Goal: Information Seeking & Learning: Learn about a topic

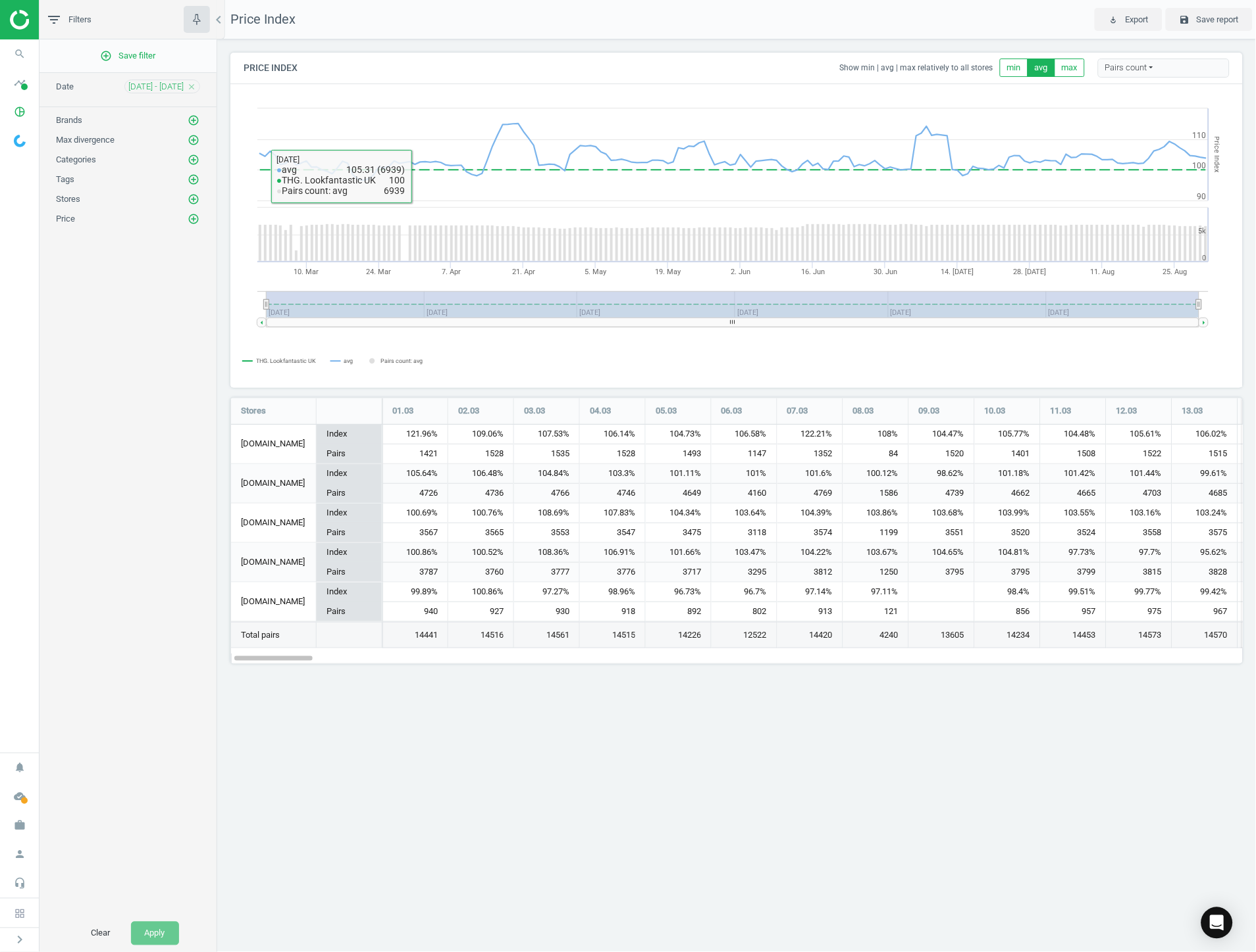
scroll to position [289, 1036]
drag, startPoint x: 16, startPoint y: 107, endPoint x: 63, endPoint y: 169, distance: 77.8
click at [16, 107] on icon "pie_chart_outlined" at bounding box center [19, 112] width 25 height 25
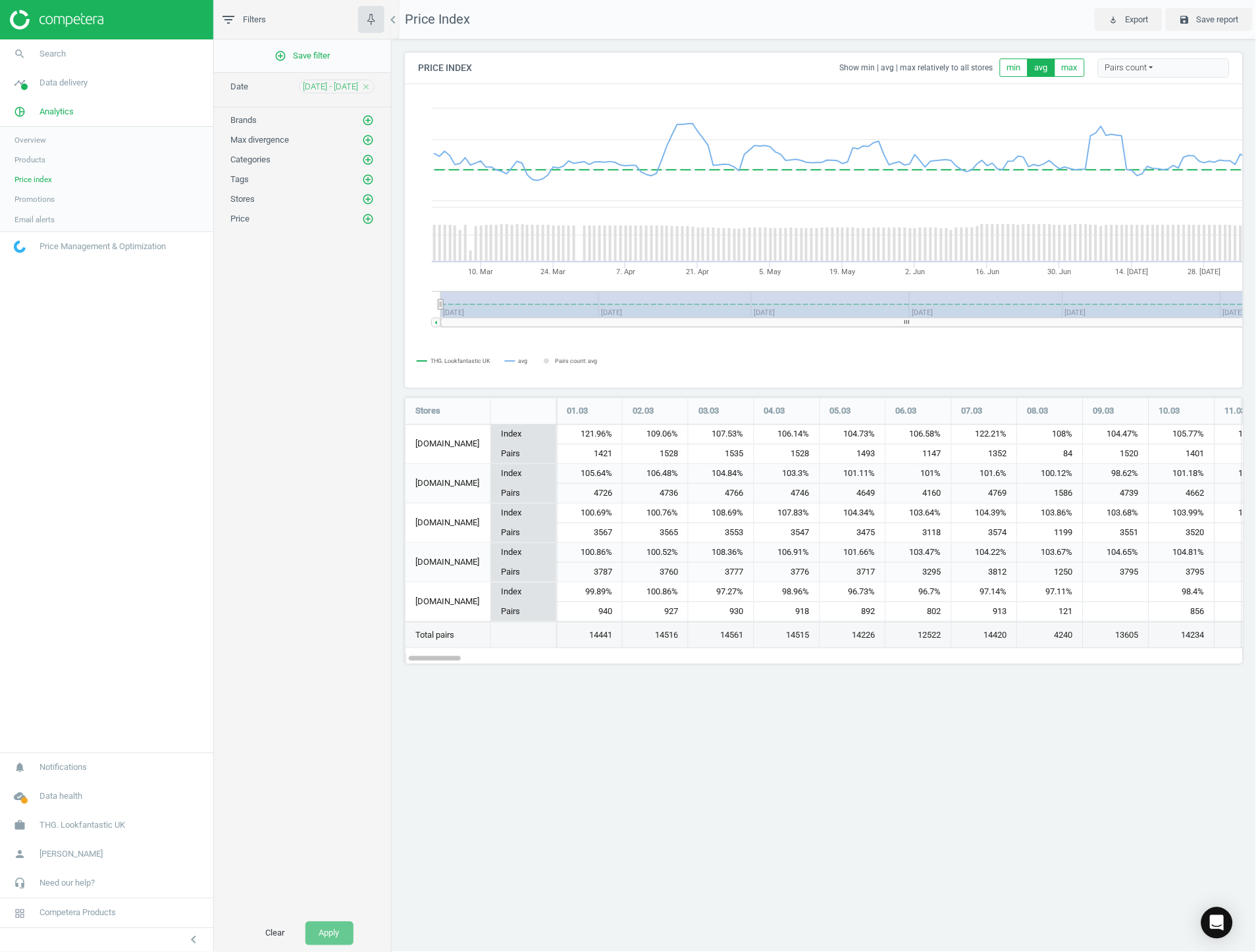
scroll to position [7, 7]
click at [48, 156] on link "Products" at bounding box center [106, 159] width 214 height 19
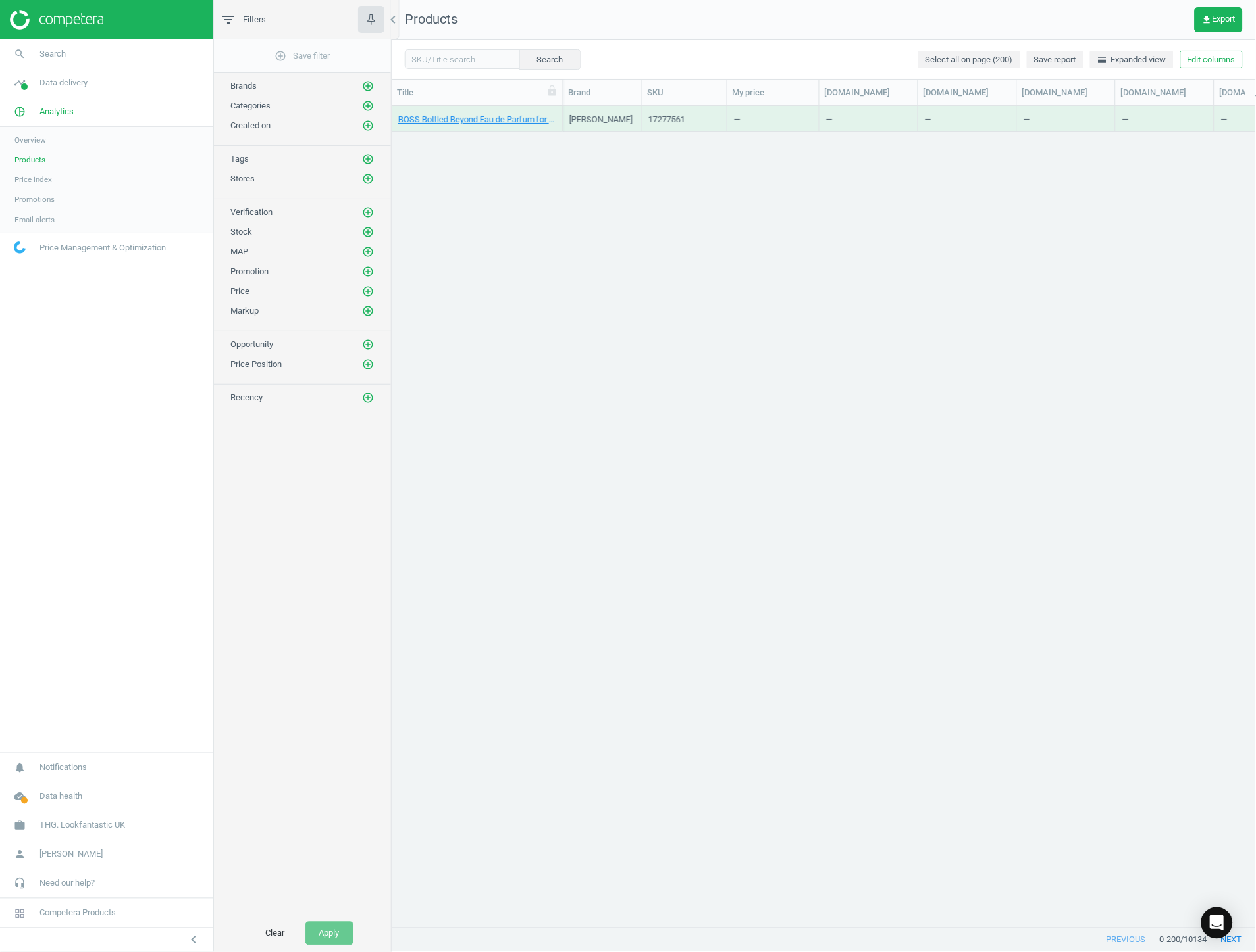
scroll to position [799, 853]
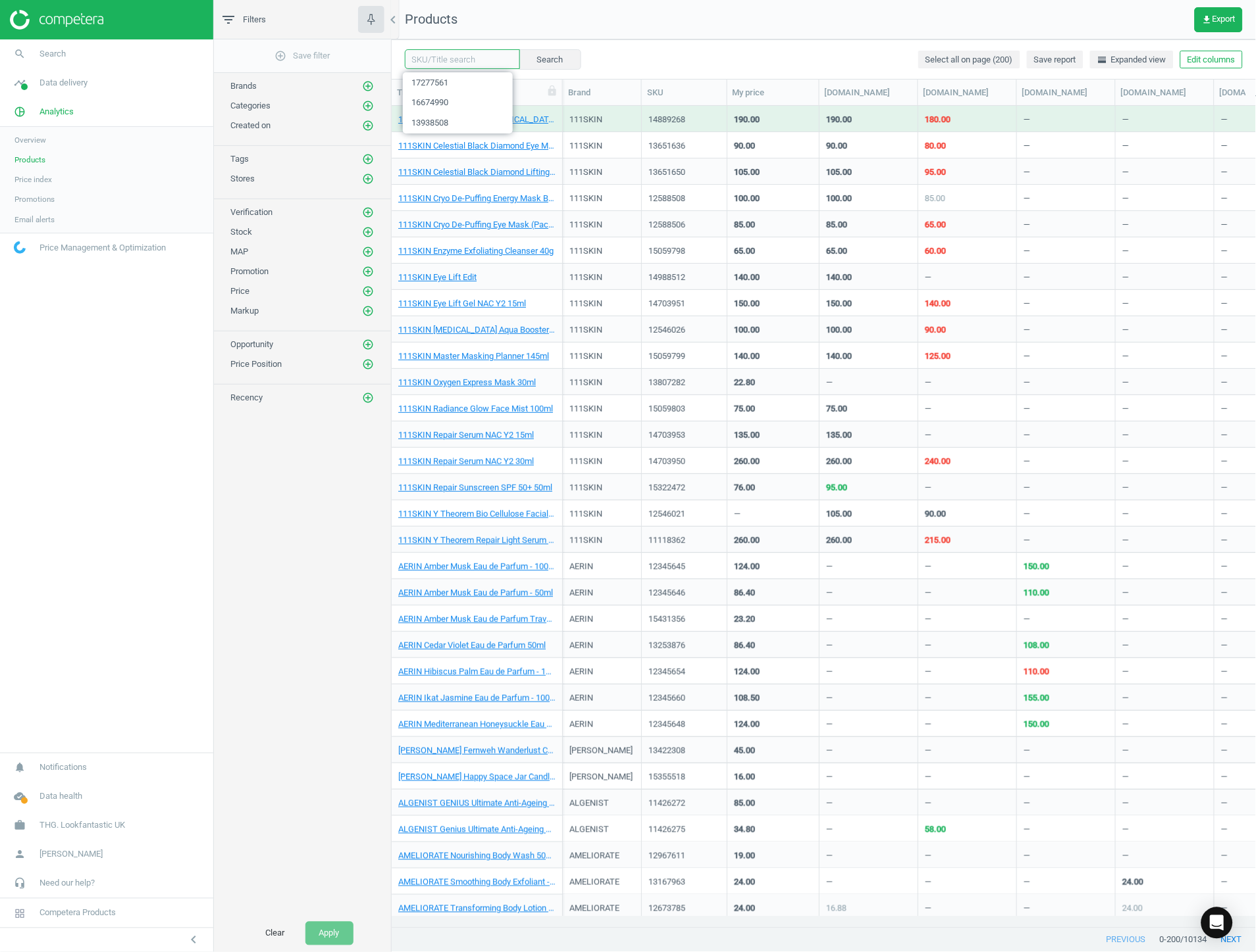
drag, startPoint x: 471, startPoint y: 59, endPoint x: 456, endPoint y: 50, distance: 17.5
click at [458, 50] on input "text" at bounding box center [462, 59] width 115 height 19
type input "[PERSON_NAME]"
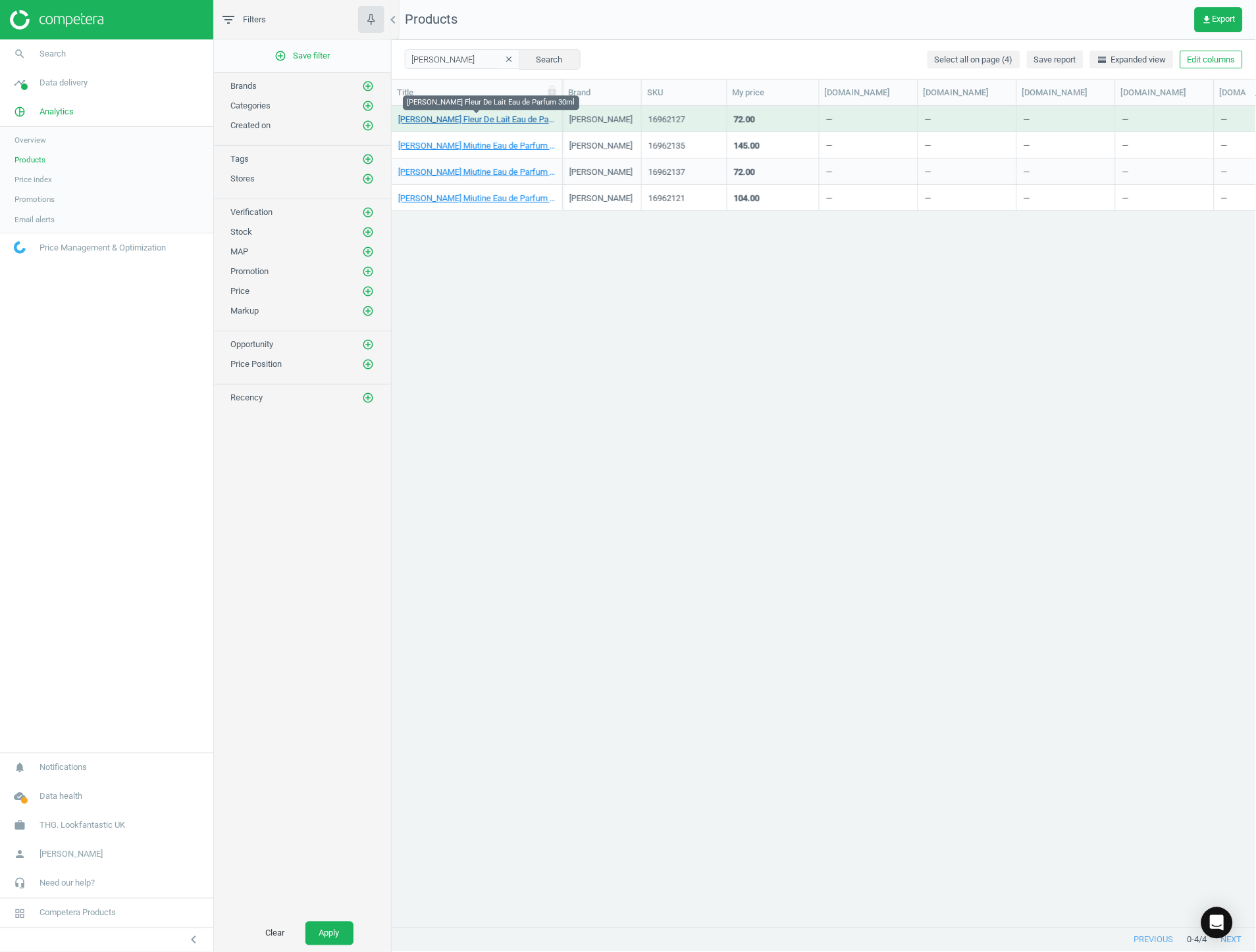
click at [498, 117] on link "[PERSON_NAME] Fleur De Lait Eau de Parfum 30ml" at bounding box center [477, 120] width 158 height 12
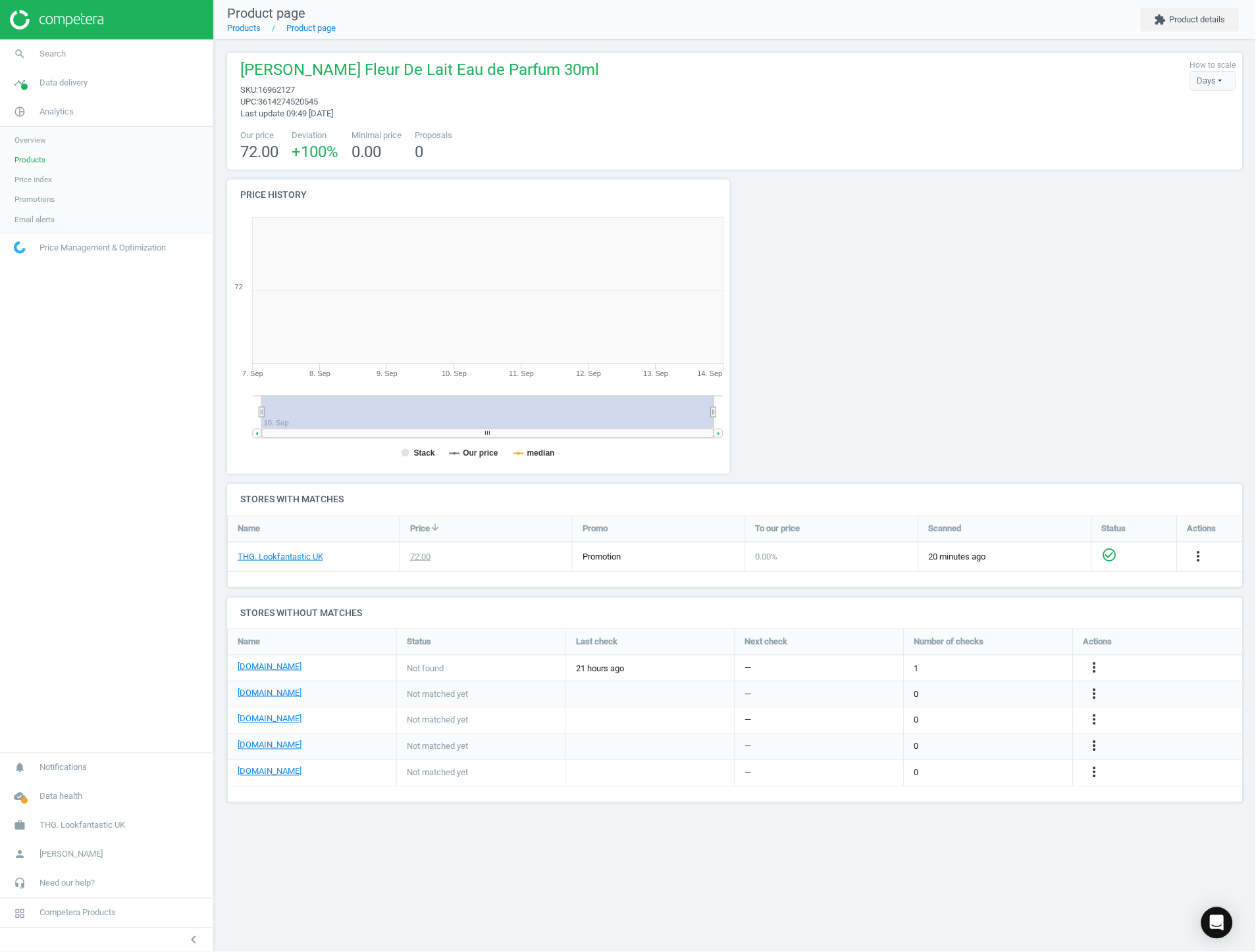
scroll to position [286, 526]
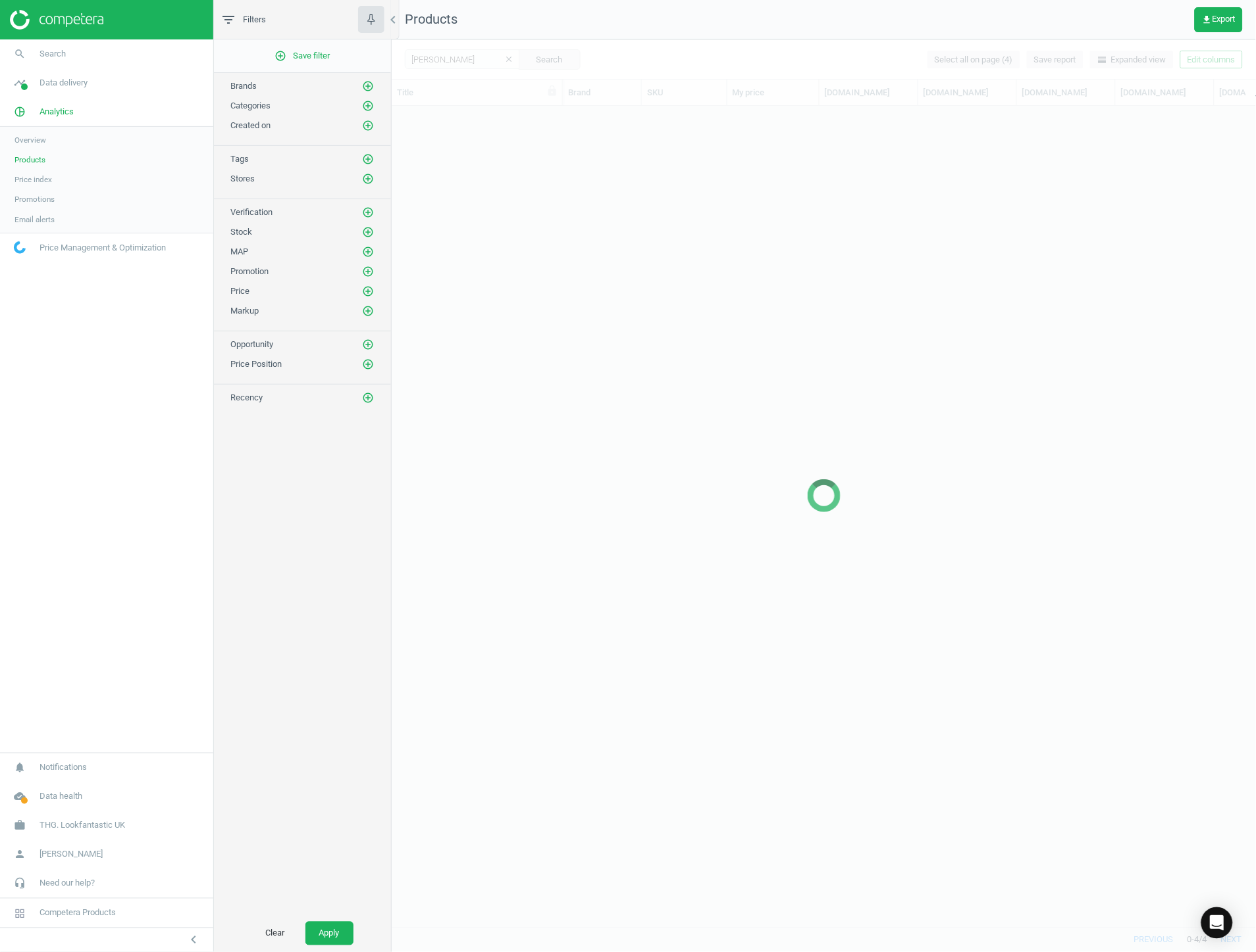
scroll to position [799, 853]
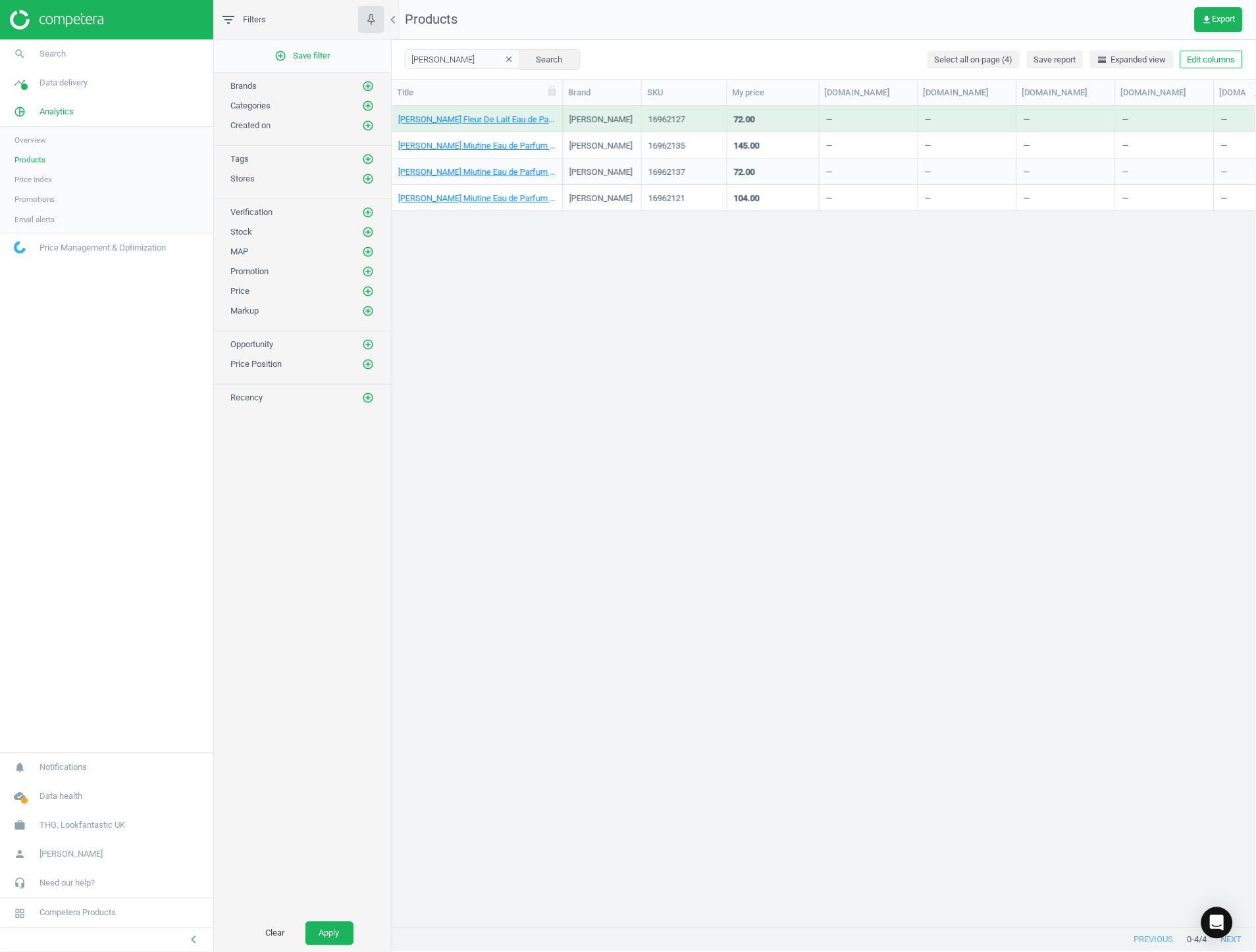
click at [425, 440] on div "[PERSON_NAME] Fleur De Lait Eau de Parfum 30ml [PERSON_NAME] 16962127 72.00 — —…" at bounding box center [824, 511] width 864 height 811
click at [498, 152] on div "[PERSON_NAME] Miutine Eau de Parfum 100ml" at bounding box center [477, 148] width 158 height 16
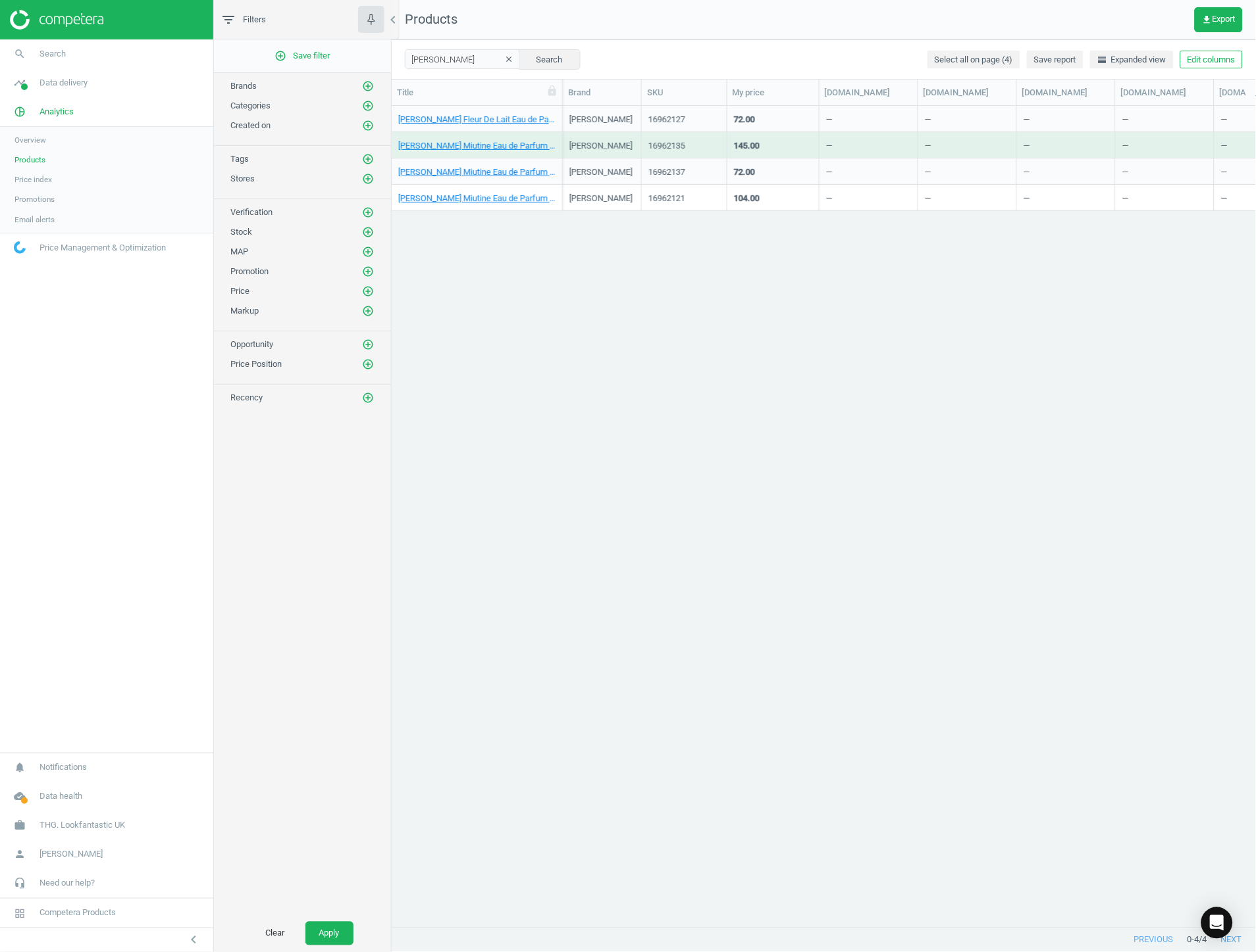
click at [485, 137] on div "[PERSON_NAME] Miutine Eau de Parfum 100ml" at bounding box center [477, 145] width 158 height 23
click at [483, 141] on link "[PERSON_NAME] Miutine Eau de Parfum 100ml" at bounding box center [477, 146] width 158 height 12
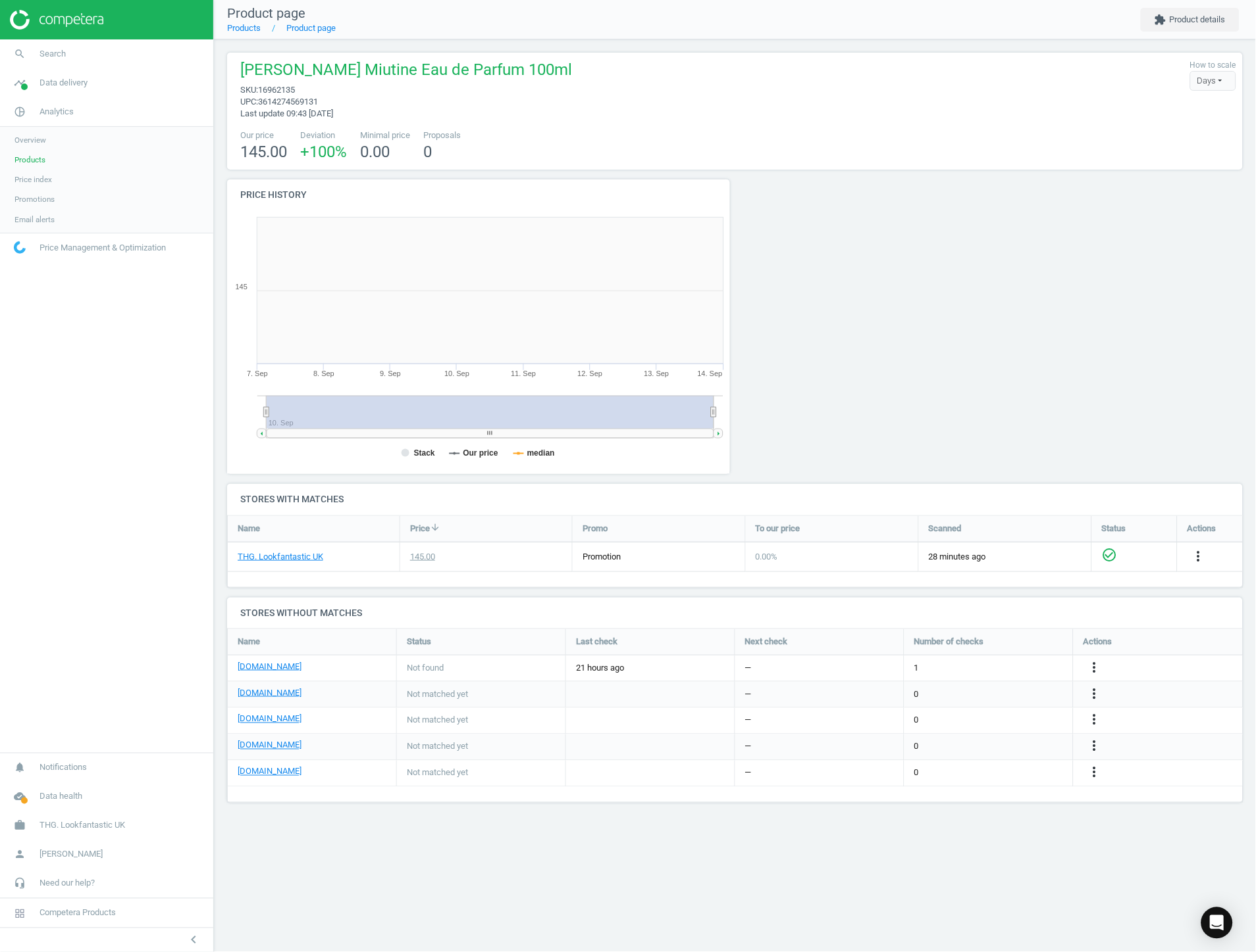
scroll to position [286, 526]
click at [253, 556] on link "THG. Lookfantastic UK" at bounding box center [280, 557] width 85 height 12
